Goal: Information Seeking & Learning: Learn about a topic

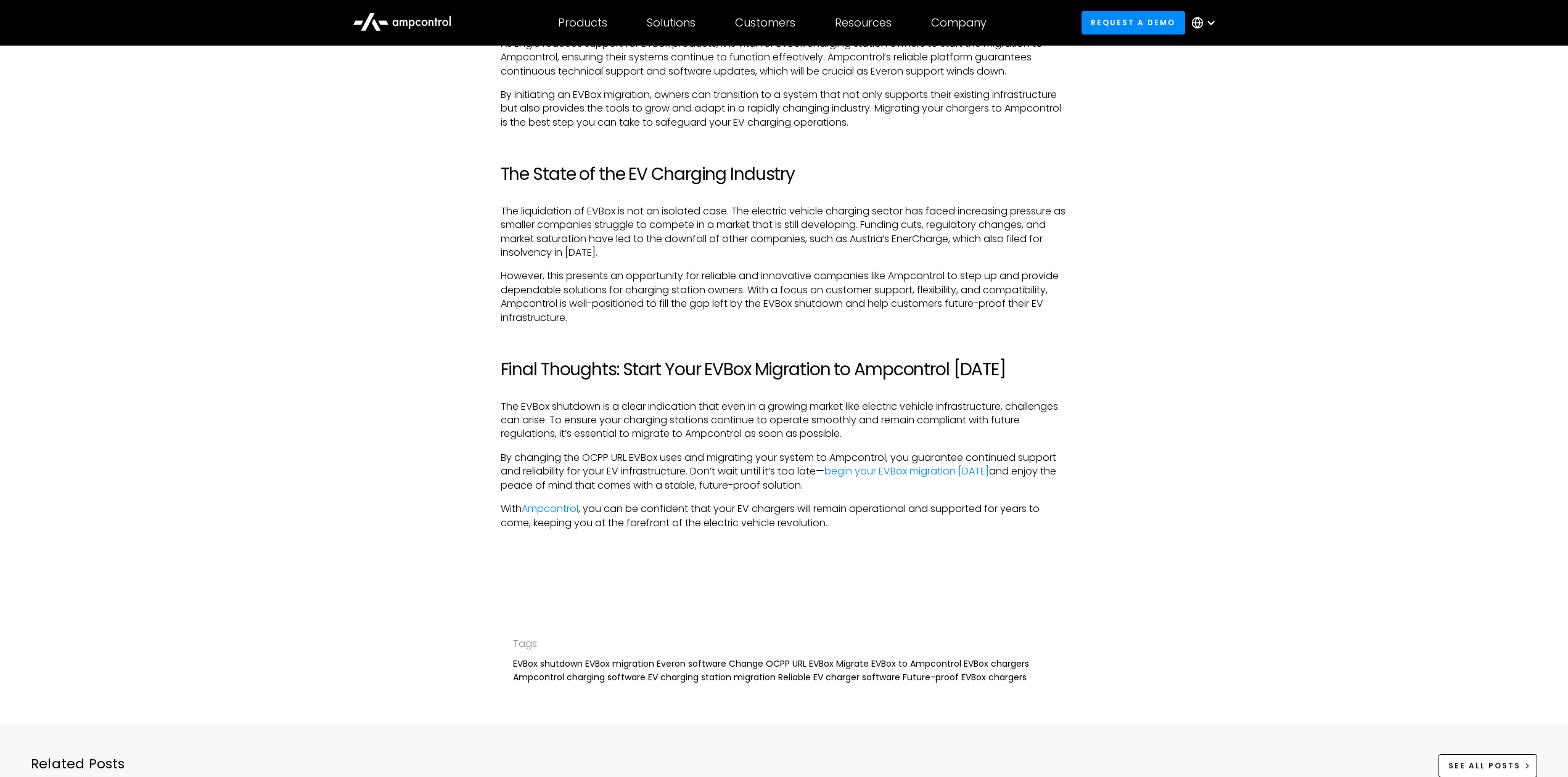
scroll to position [2452, 0]
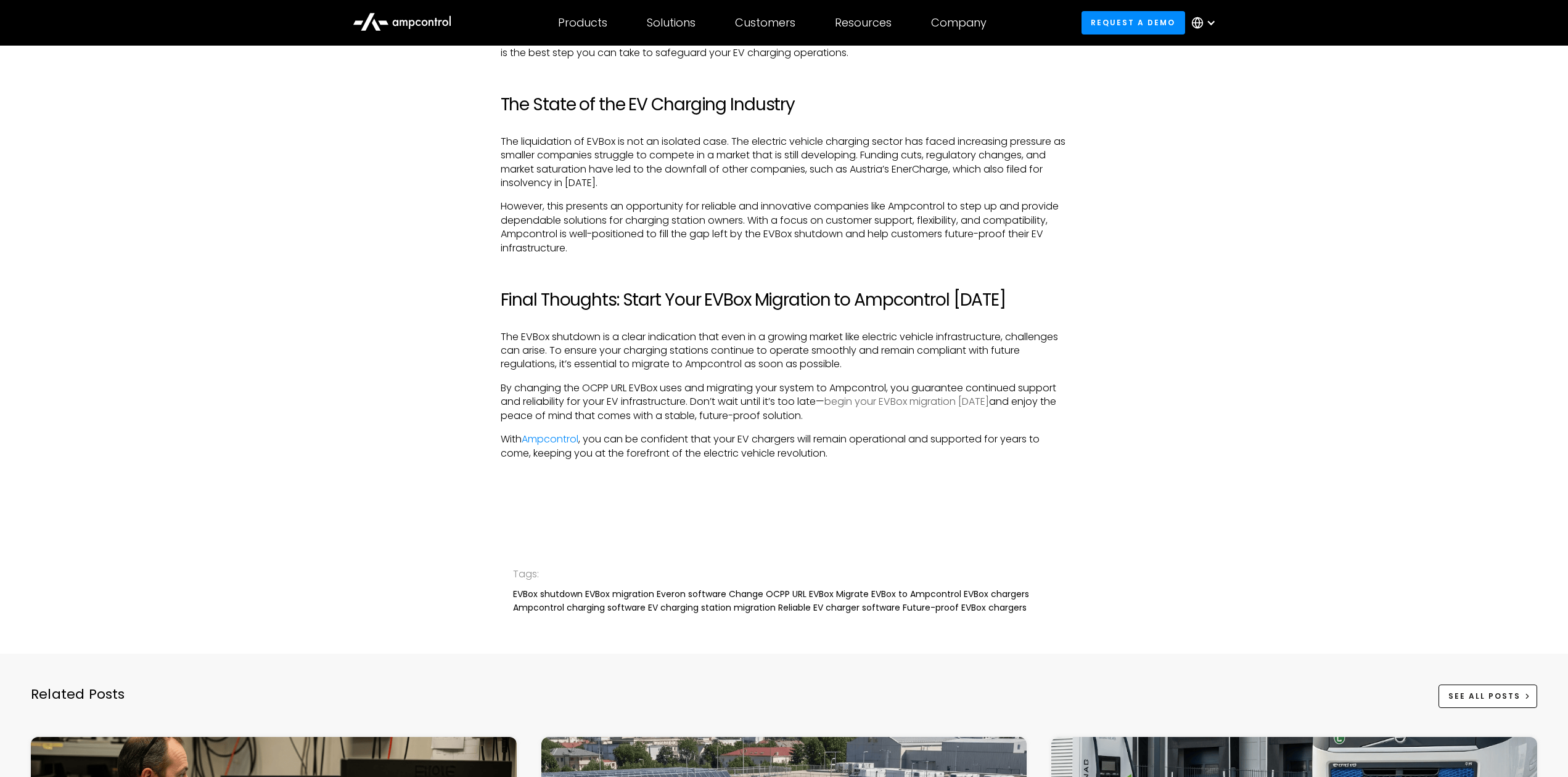
click at [903, 405] on link "begin your EVBox migration [DATE]" at bounding box center [906, 402] width 164 height 14
click at [547, 438] on link "Ampcontrol" at bounding box center [551, 439] width 57 height 14
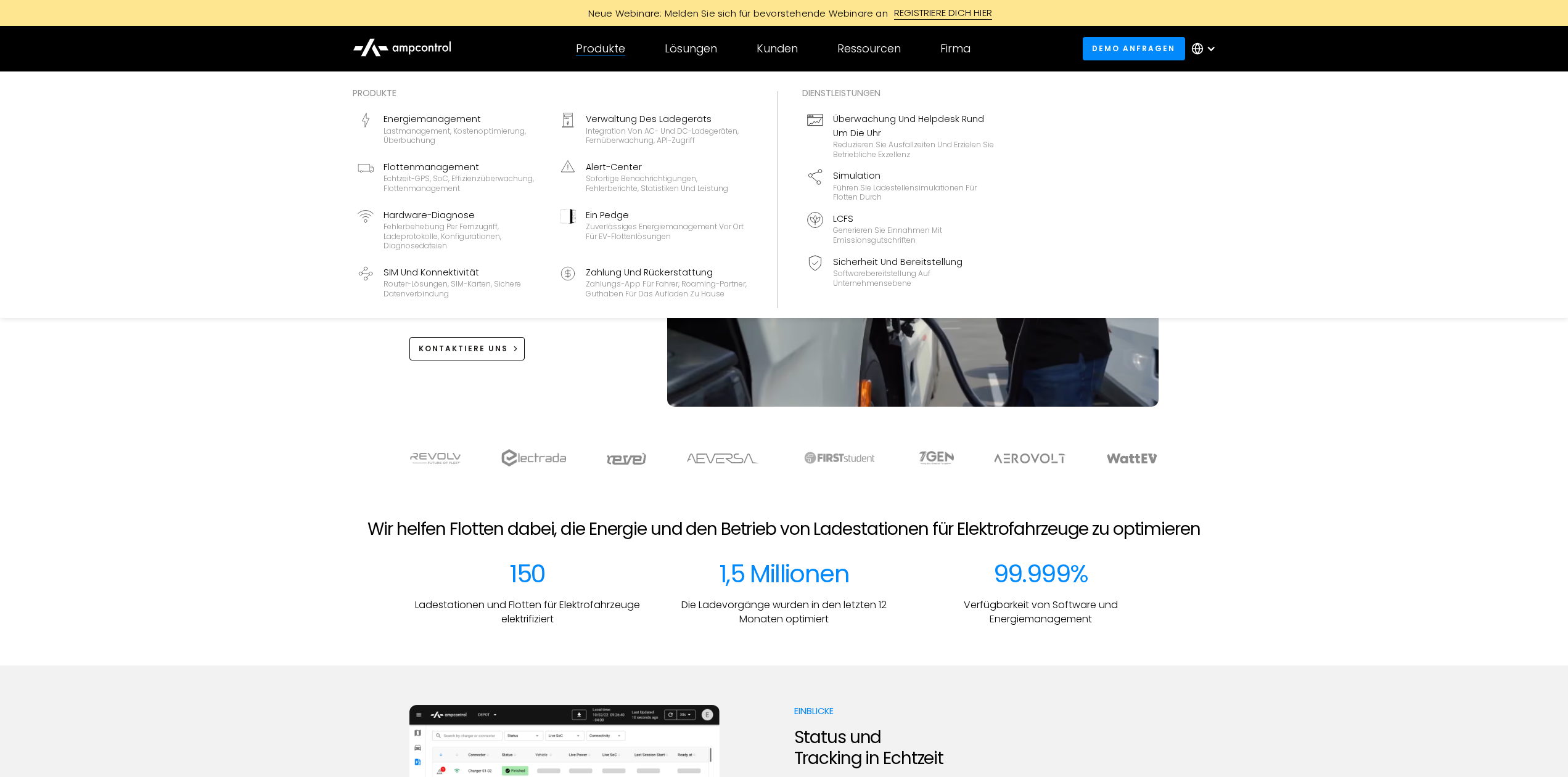
click at [616, 45] on div "Produkte" at bounding box center [601, 49] width 49 height 14
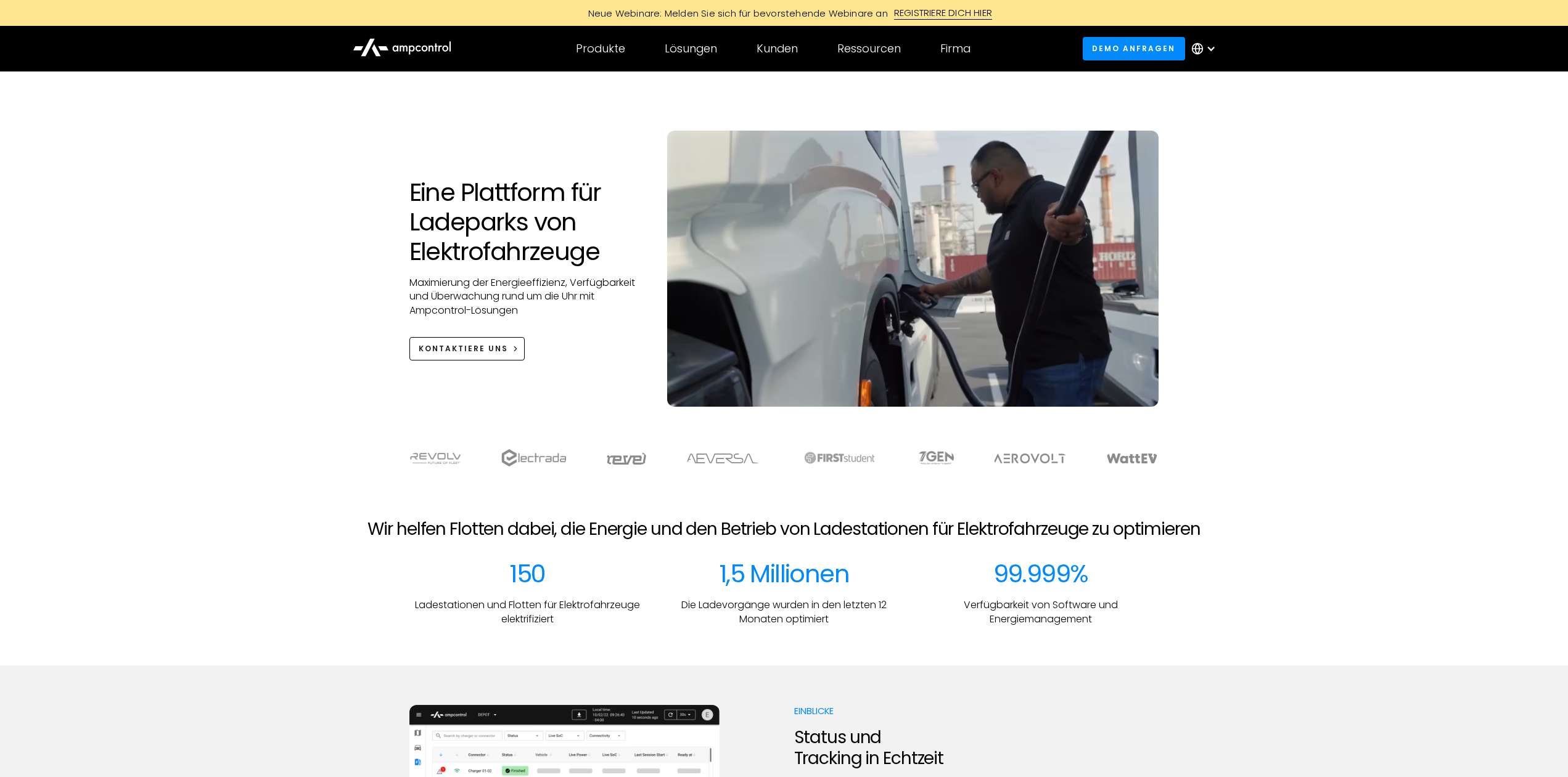
click at [1209, 50] on div at bounding box center [1210, 48] width 10 height 10
click at [1196, 102] on link "German" at bounding box center [1199, 106] width 39 height 14
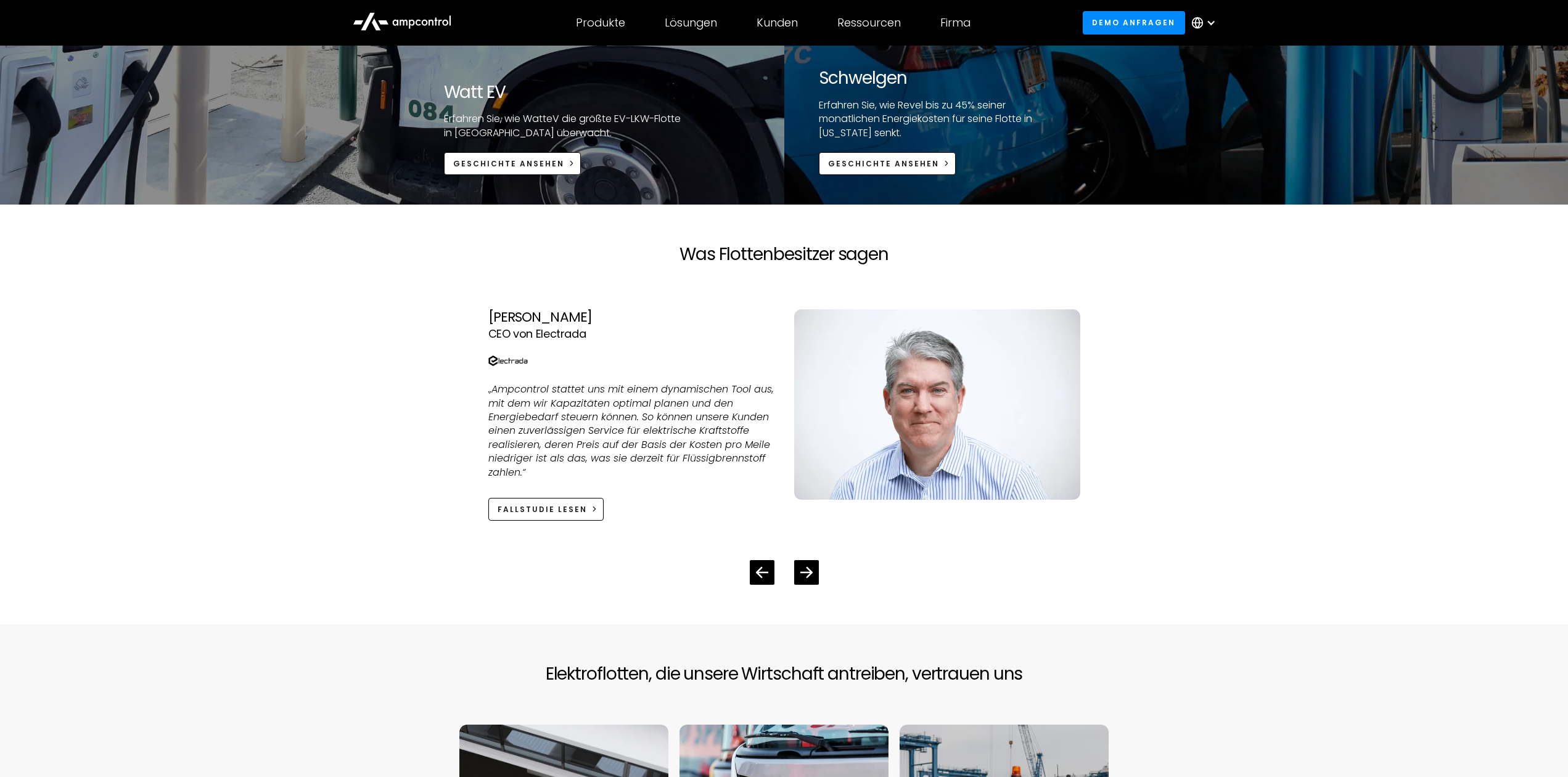
scroll to position [2756, 0]
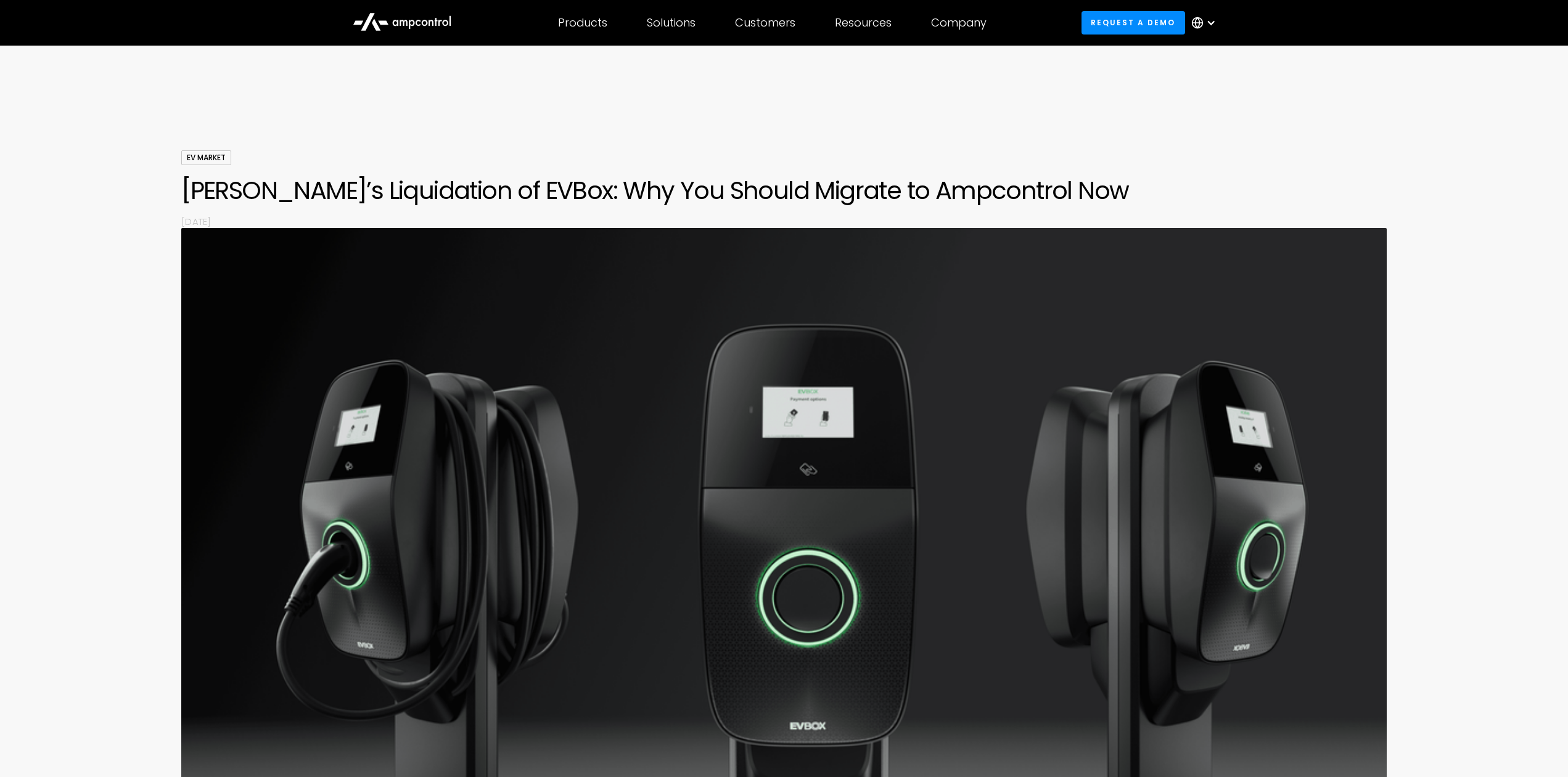
scroll to position [2452, 0]
